Goal: Task Accomplishment & Management: Manage account settings

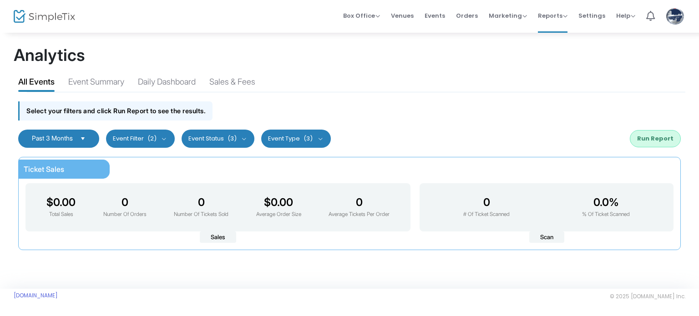
click at [668, 22] on span at bounding box center [674, 16] width 19 height 25
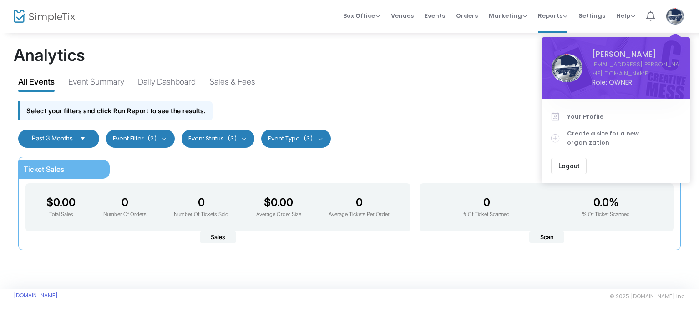
click at [457, 76] on div "All Events Event Summary Daily Dashboard Sales & Fees" at bounding box center [349, 80] width 671 height 23
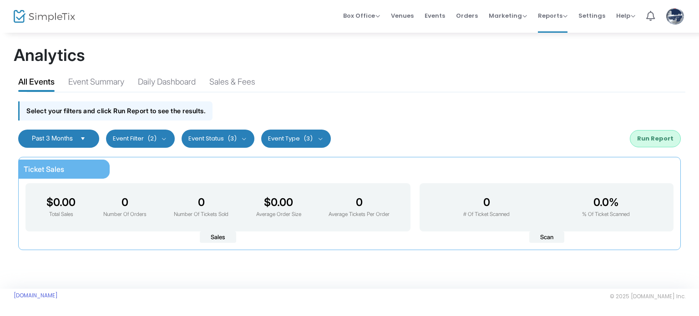
click at [674, 23] on img at bounding box center [674, 16] width 19 height 16
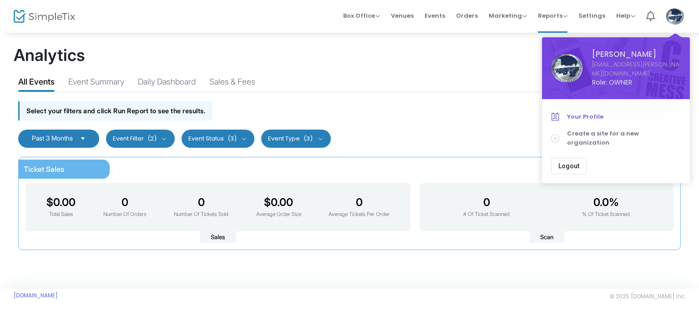
click at [582, 112] on span "Your Profile" at bounding box center [624, 116] width 114 height 9
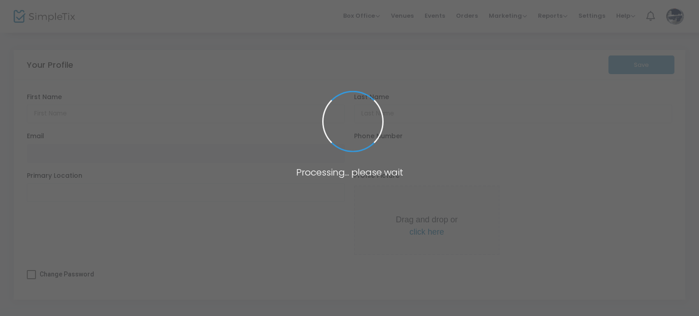
type input "[GEOGRAPHIC_DATA]"
type input "[PERSON_NAME]"
type input "[EMAIL_ADDRESS][PERSON_NAME][DOMAIN_NAME]"
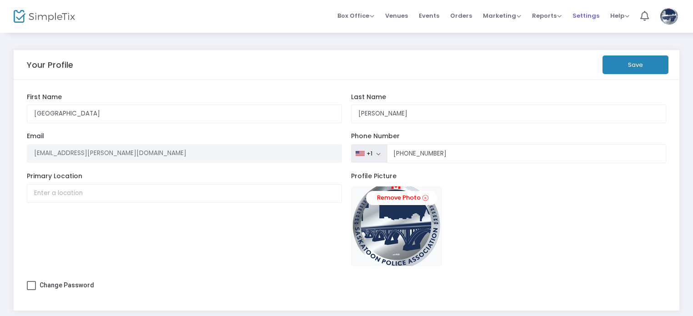
click at [588, 18] on span "Settings" at bounding box center [586, 15] width 27 height 23
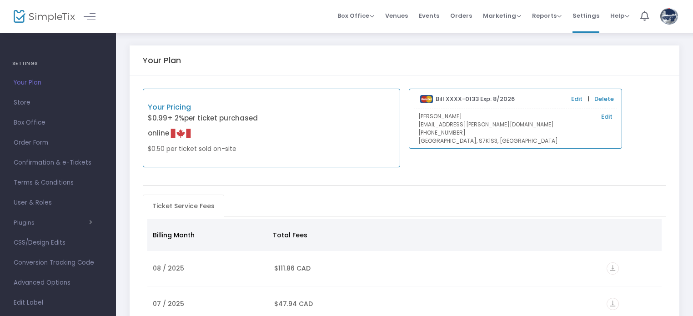
click at [37, 83] on span "Your Plan" at bounding box center [58, 83] width 89 height 12
click at [575, 101] on link "Edit" at bounding box center [576, 99] width 11 height 9
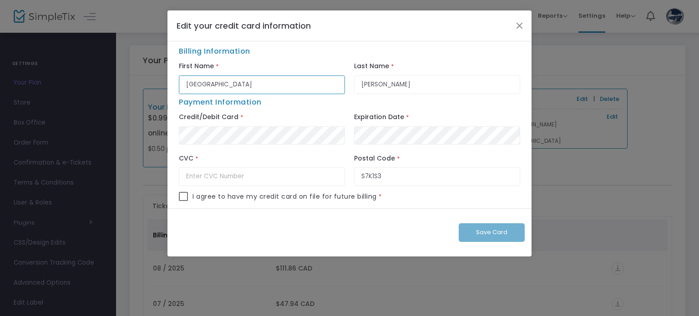
drag, startPoint x: 263, startPoint y: 92, endPoint x: 158, endPoint y: 90, distance: 105.1
click at [159, 90] on ngb-modal-window "Edit your credit card information Billing Information First Name * [PERSON_NAME…" at bounding box center [349, 158] width 699 height 316
type input "[PERSON_NAME]"
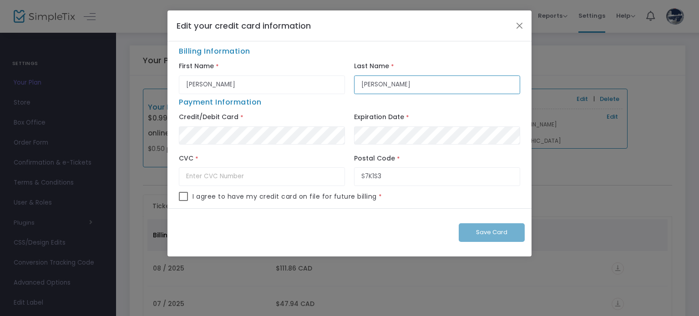
type input "[PERSON_NAME]"
type input "516"
click at [188, 196] on div "I agree to have my credit card on file for future billing *" at bounding box center [349, 200] width 341 height 16
click at [186, 198] on span at bounding box center [183, 196] width 9 height 9
click at [183, 201] on input "checkbox" at bounding box center [183, 201] width 0 height 0
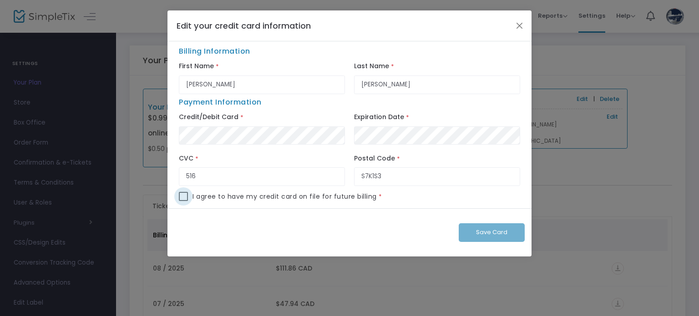
checkbox input "true"
click at [493, 232] on span "Save Card" at bounding box center [491, 232] width 31 height 9
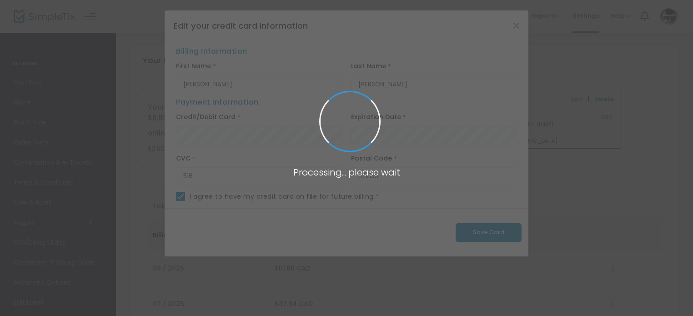
checkbox input "false"
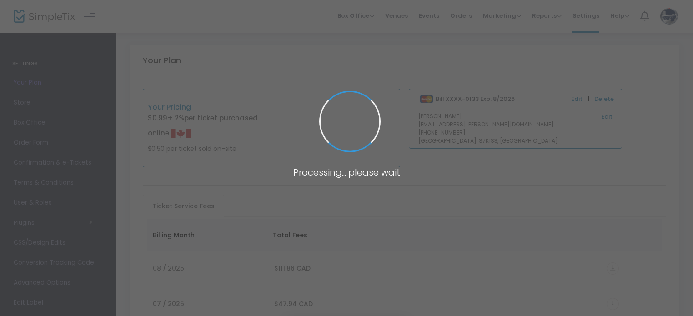
type input "[GEOGRAPHIC_DATA]"
type input "[PERSON_NAME]"
type input "S7K1S3"
